Goal: Navigation & Orientation: Find specific page/section

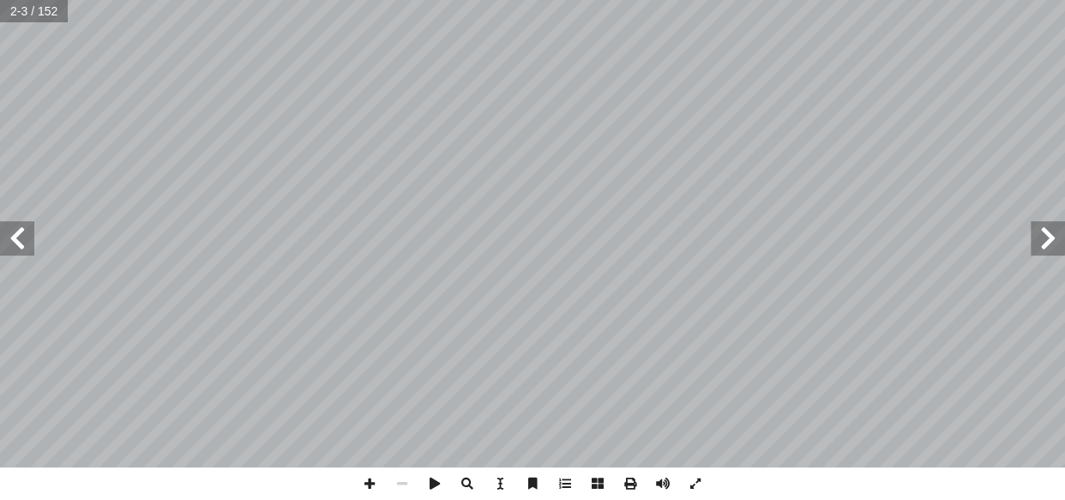
click at [27, 249] on span at bounding box center [17, 238] width 34 height 34
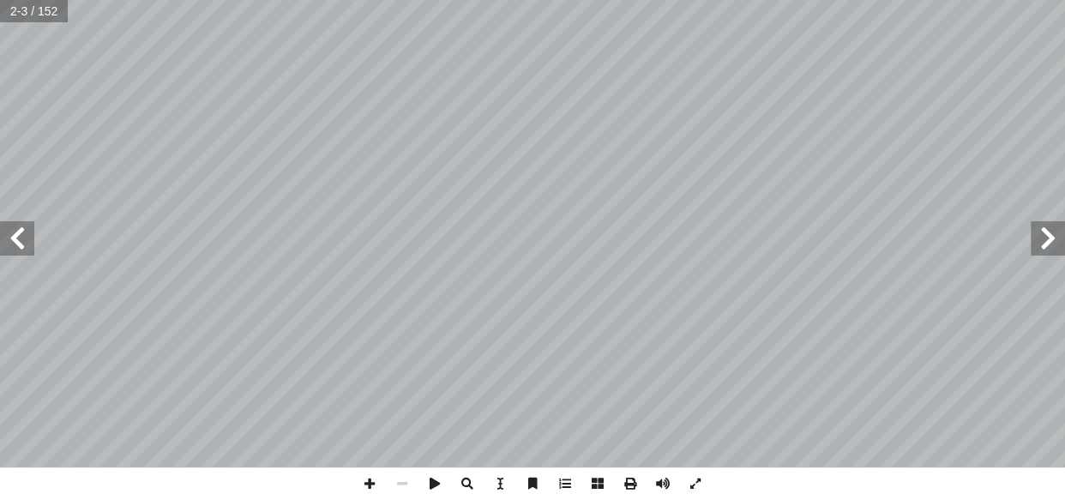
click at [27, 249] on span at bounding box center [17, 238] width 34 height 34
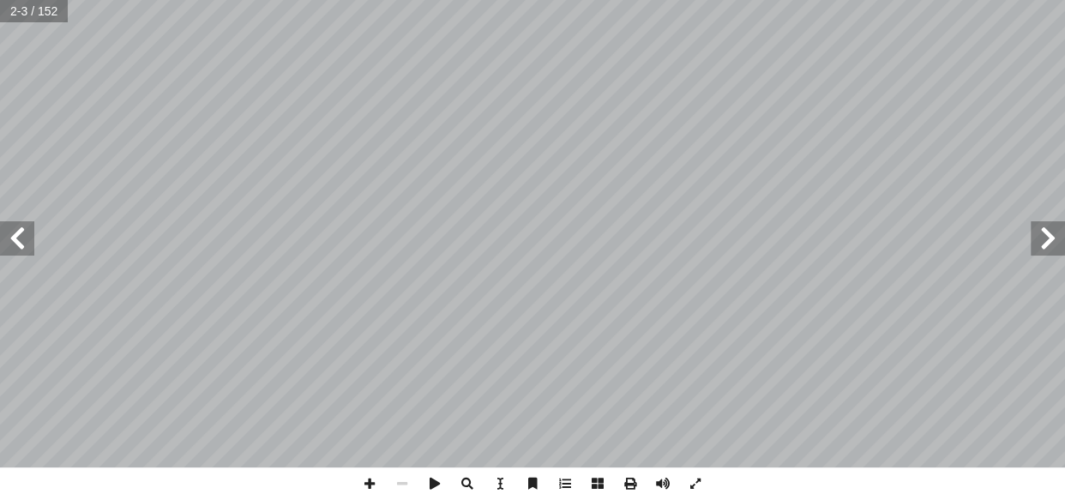
click at [27, 249] on span at bounding box center [17, 238] width 34 height 34
click at [27, 251] on span at bounding box center [17, 238] width 34 height 34
click at [26, 251] on span at bounding box center [17, 238] width 34 height 34
click at [27, 252] on span at bounding box center [17, 238] width 34 height 34
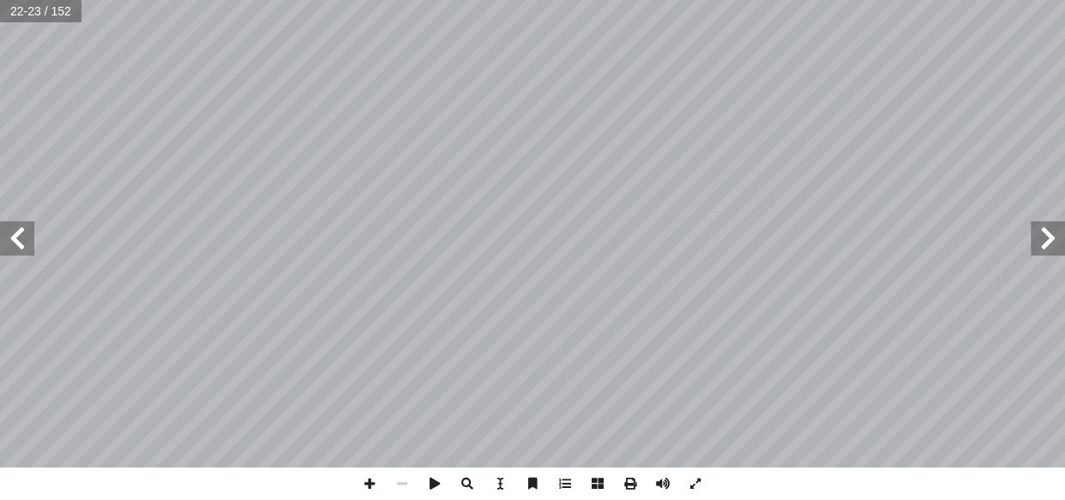
click at [27, 253] on span at bounding box center [17, 238] width 34 height 34
click at [1047, 244] on span at bounding box center [1048, 238] width 34 height 34
click at [362, 487] on span at bounding box center [369, 484] width 33 height 33
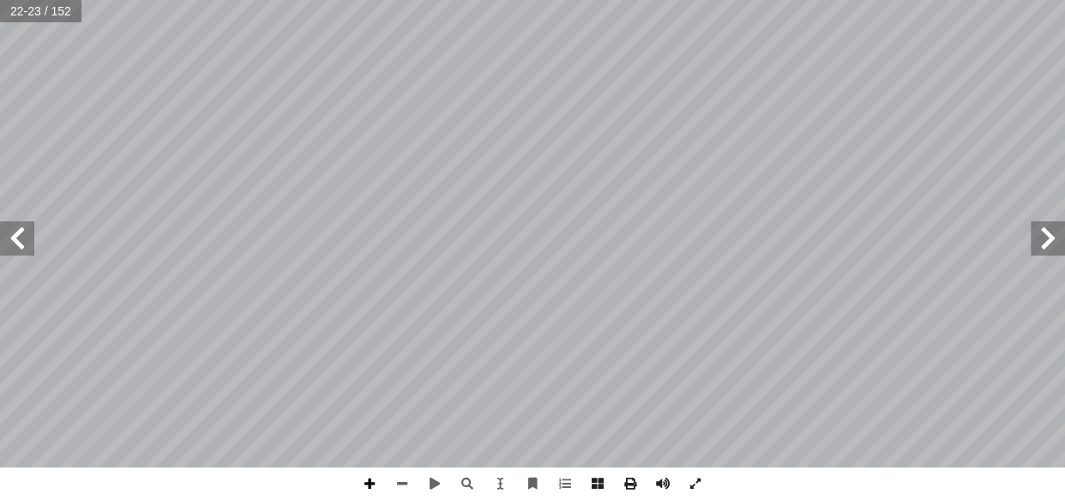
click at [362, 487] on span at bounding box center [369, 484] width 33 height 33
click at [21, 253] on span at bounding box center [17, 238] width 34 height 34
click at [24, 235] on span at bounding box center [17, 238] width 34 height 34
click at [23, 236] on span at bounding box center [17, 238] width 34 height 34
click at [21, 243] on span at bounding box center [17, 238] width 34 height 34
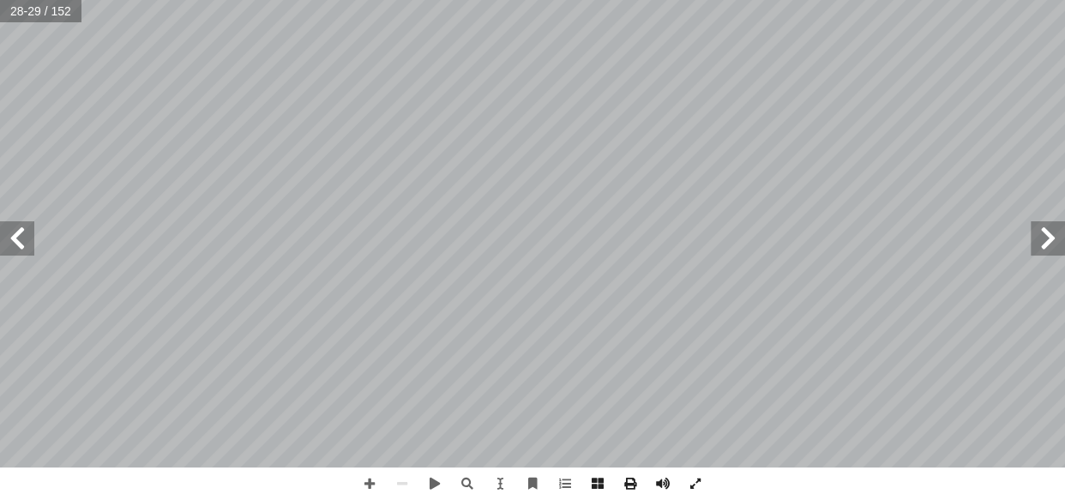
click at [1031, 242] on span at bounding box center [1048, 238] width 34 height 34
click at [14, 253] on span at bounding box center [17, 238] width 34 height 34
click at [327, 156] on html "الصفحة الرئيسية الصف الأول الصف الثاني الصف الثالث الصف الرابع الصف الخامس الصف…" at bounding box center [532, 78] width 1065 height 156
